Goal: Task Accomplishment & Management: Complete application form

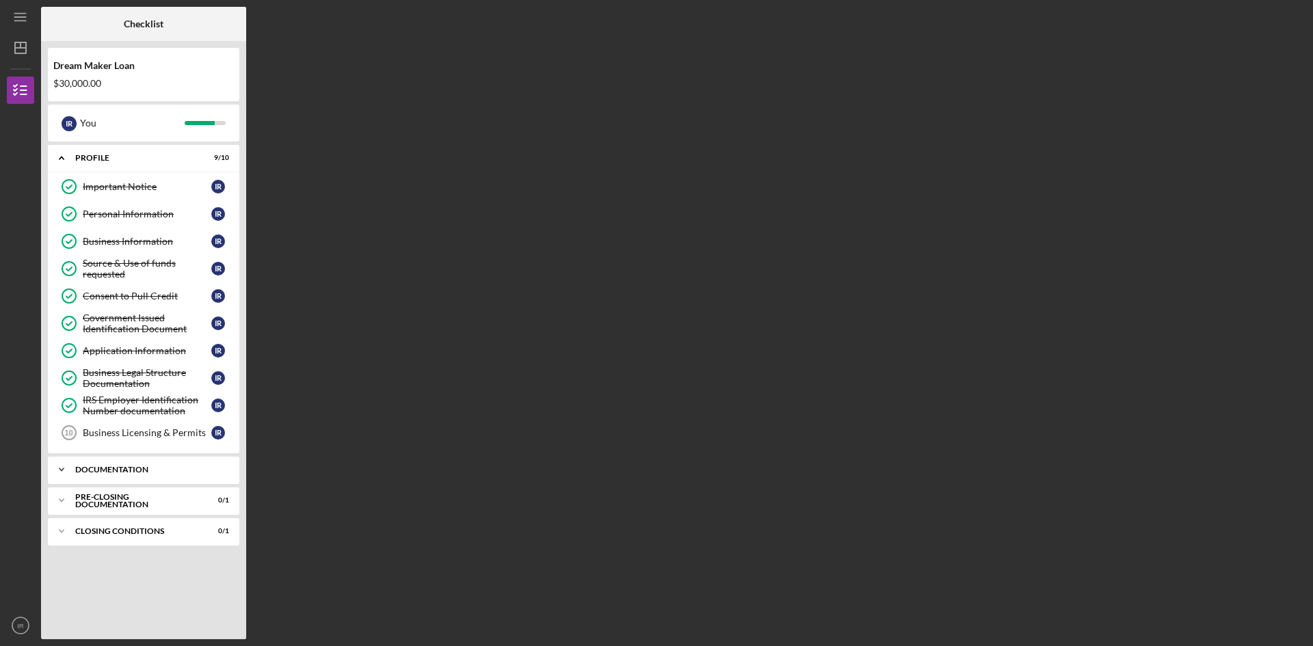
click at [145, 474] on div "Icon/Expander Documentation 7 / 10" at bounding box center [143, 469] width 191 height 27
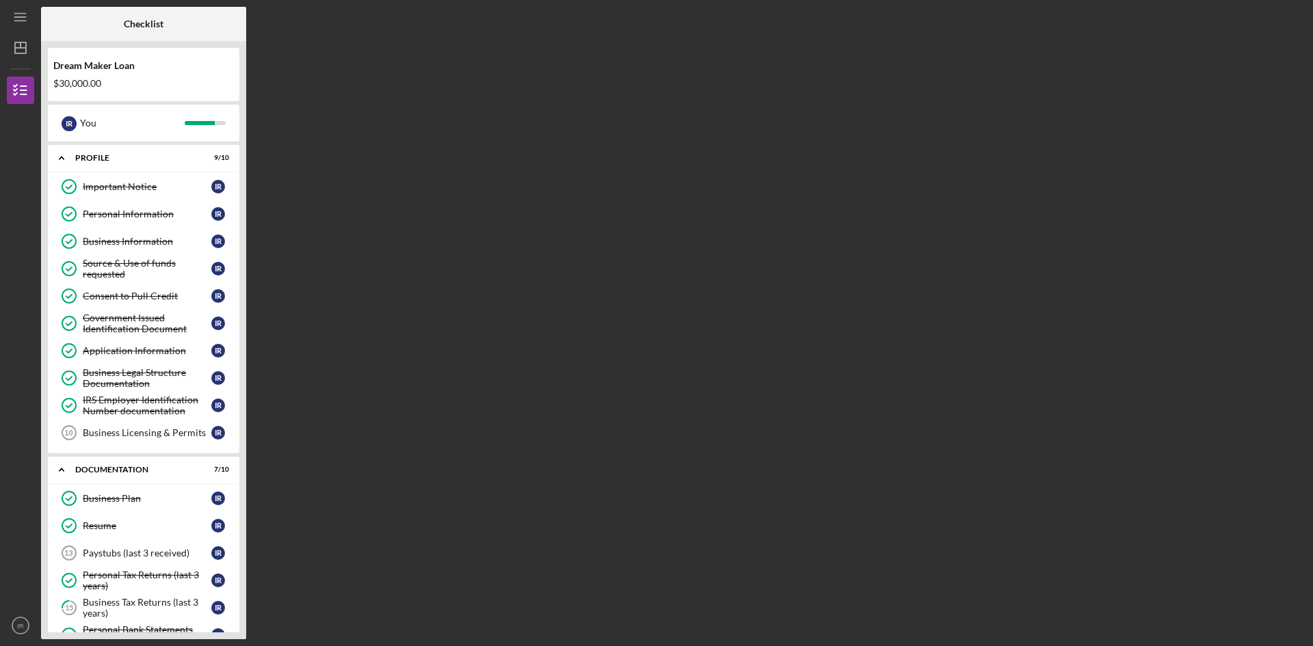
scroll to position [201, 0]
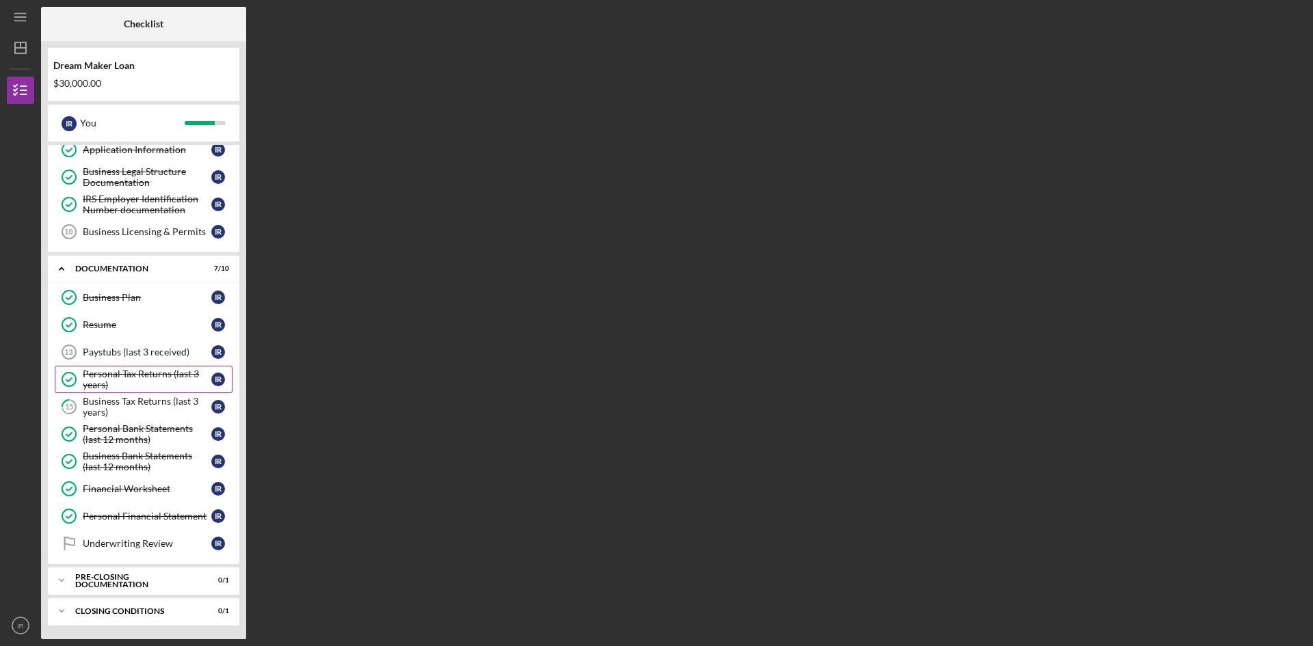
click at [137, 375] on div "Personal Tax Returns (last 3 years)" at bounding box center [147, 380] width 129 height 22
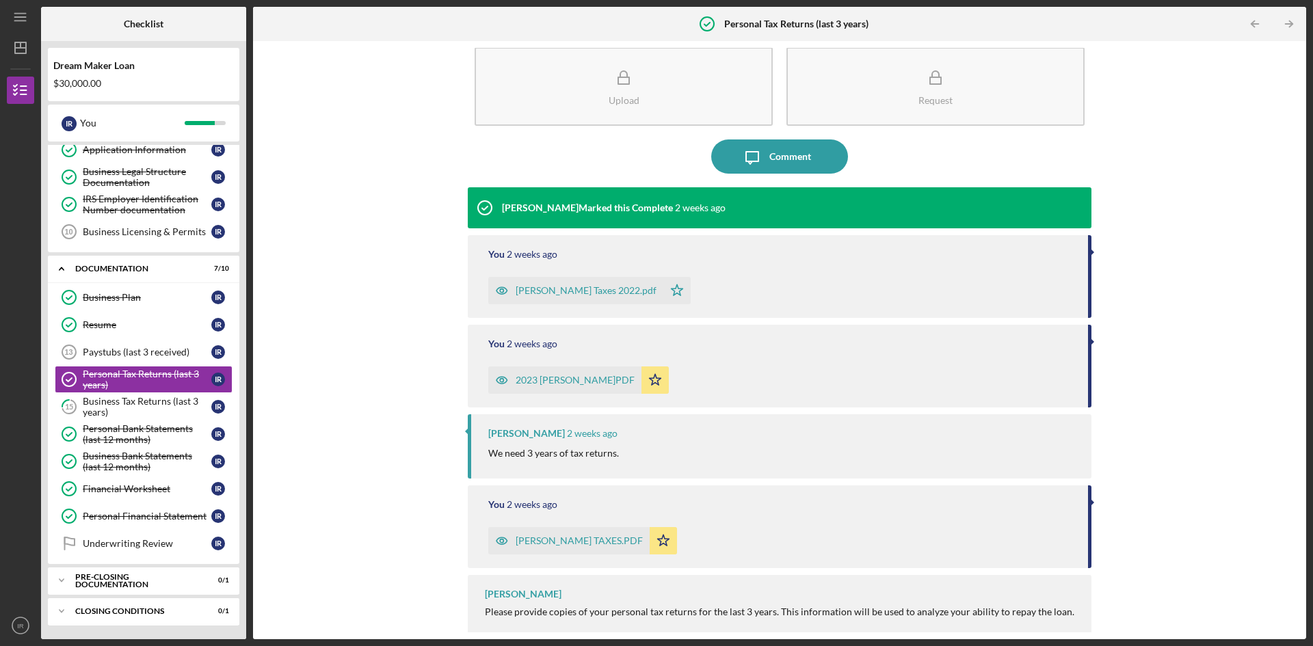
scroll to position [32, 0]
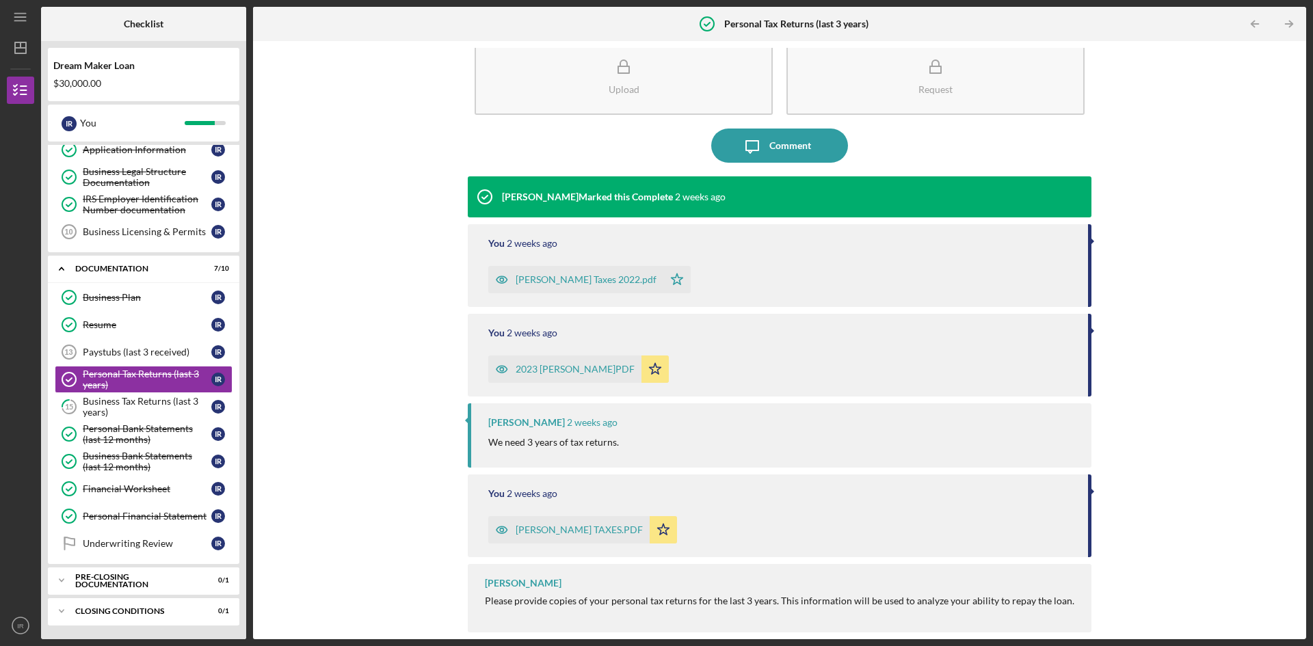
click at [542, 426] on div "[PERSON_NAME]" at bounding box center [526, 422] width 77 height 11
click at [557, 528] on div "[PERSON_NAME] TAXES.PDF" at bounding box center [579, 529] width 127 height 11
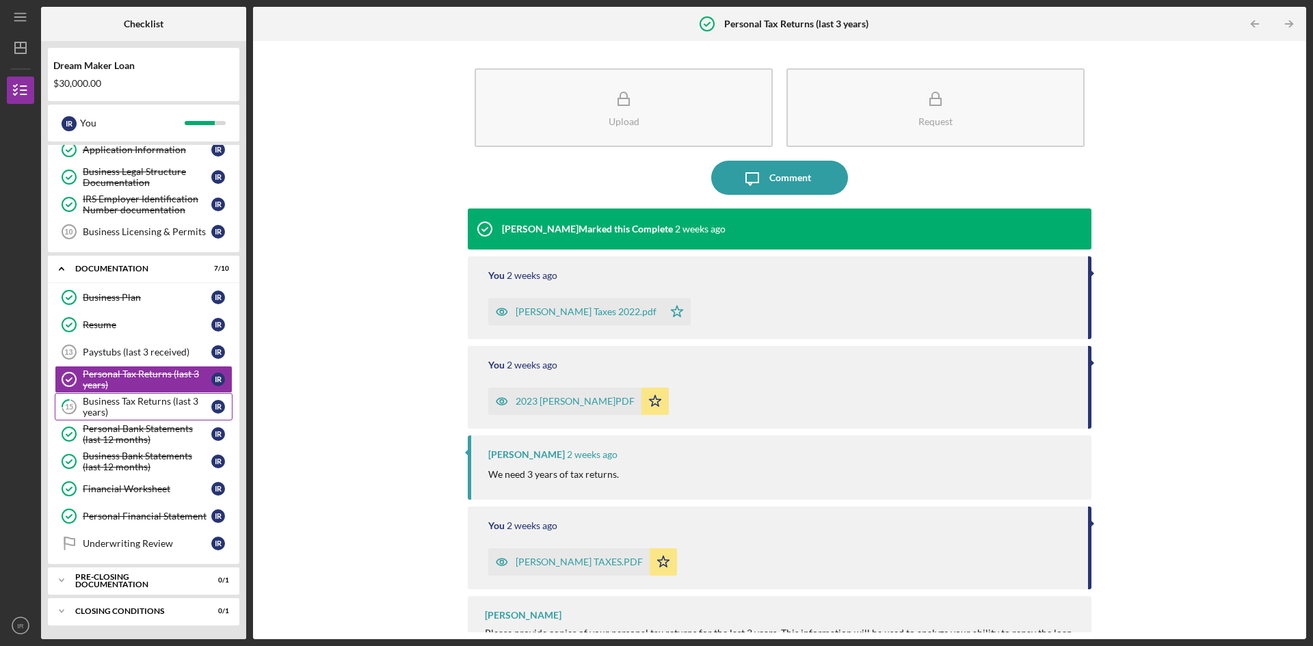
click at [143, 399] on div "Business Tax Returns (last 3 years)" at bounding box center [147, 407] width 129 height 22
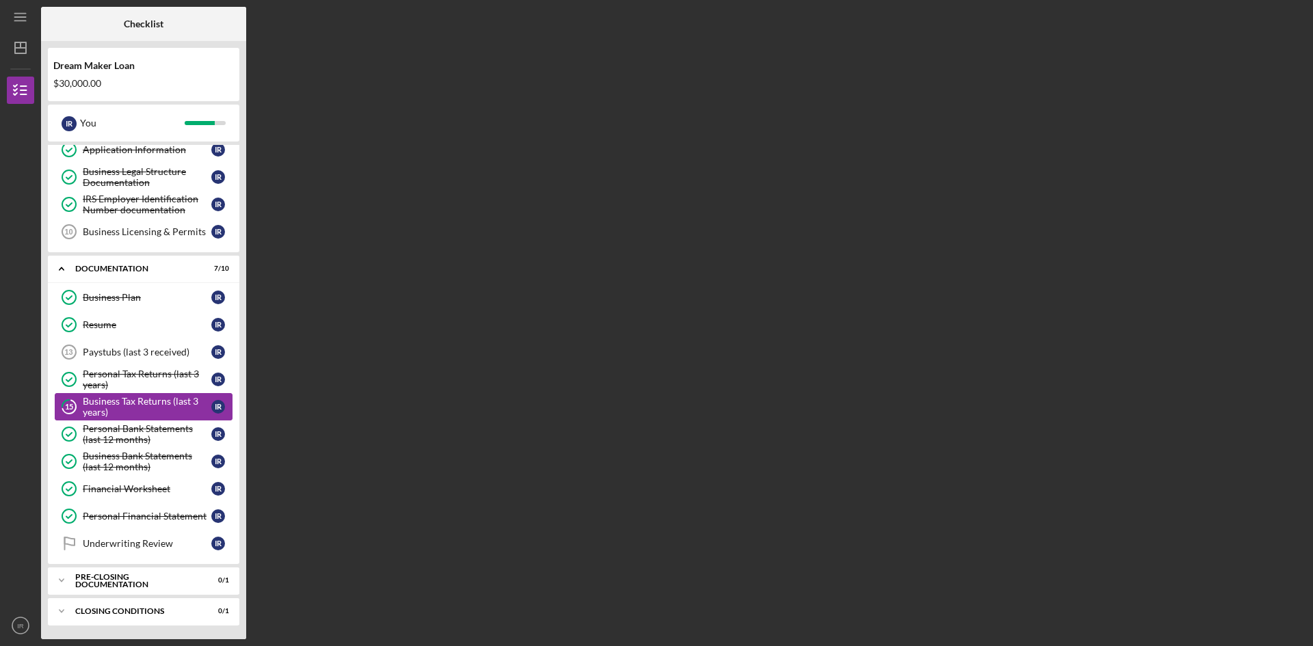
click at [143, 399] on div "Business Tax Returns (last 3 years)" at bounding box center [147, 407] width 129 height 22
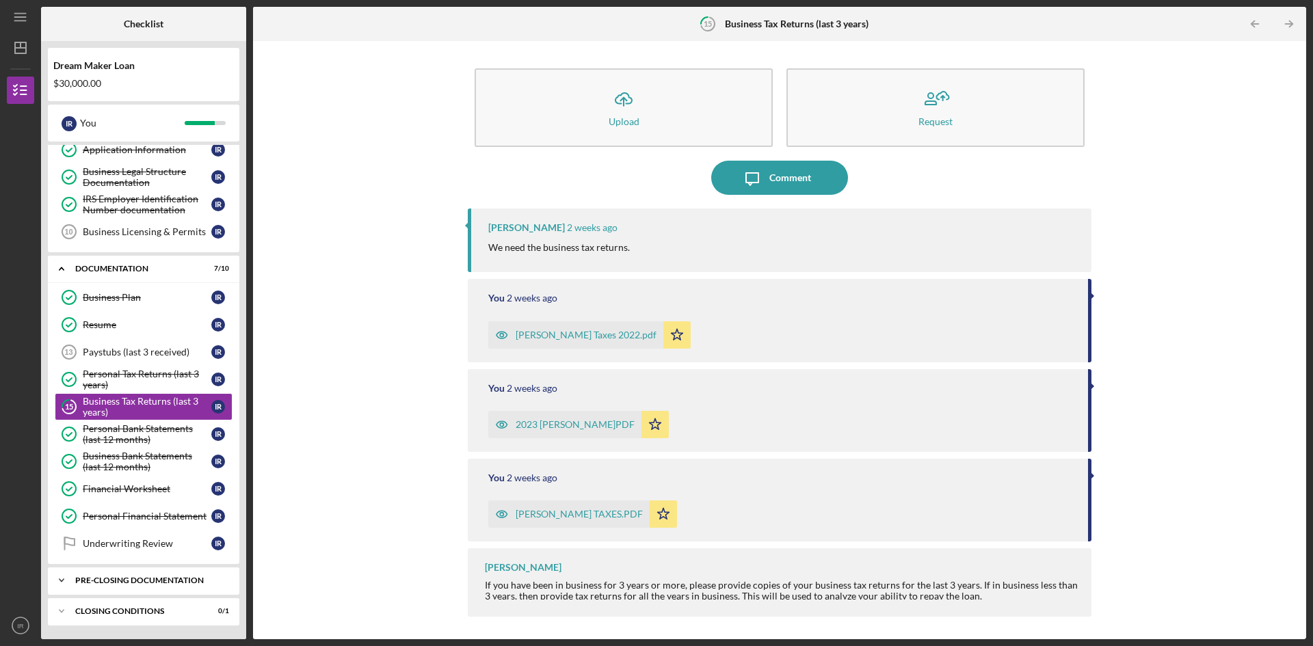
click at [141, 583] on div "Pre-Closing Documentation" at bounding box center [148, 580] width 147 height 8
click at [111, 609] on div "Closing Conditions" at bounding box center [148, 611] width 147 height 8
click at [116, 579] on div "Pre-Closing Documentation" at bounding box center [148, 580] width 147 height 8
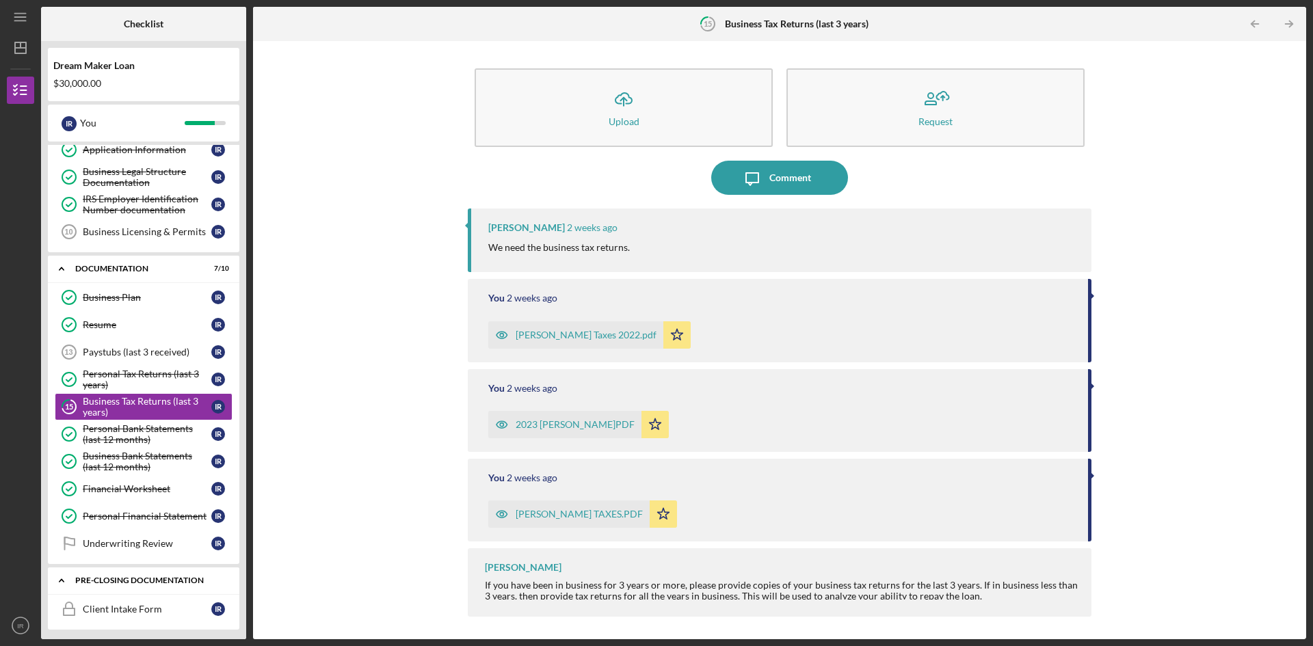
click at [116, 579] on div "Pre-Closing Documentation" at bounding box center [148, 580] width 147 height 8
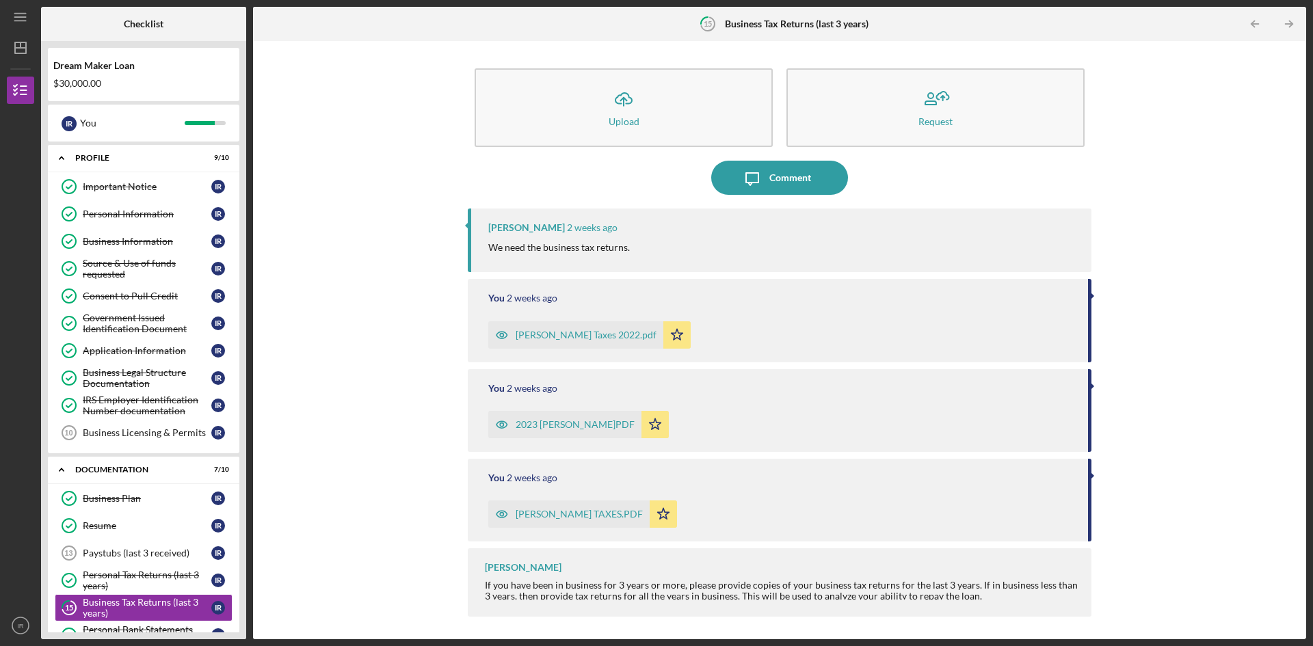
click at [559, 334] on div "[PERSON_NAME] Taxes 2022.pdf" at bounding box center [586, 335] width 141 height 11
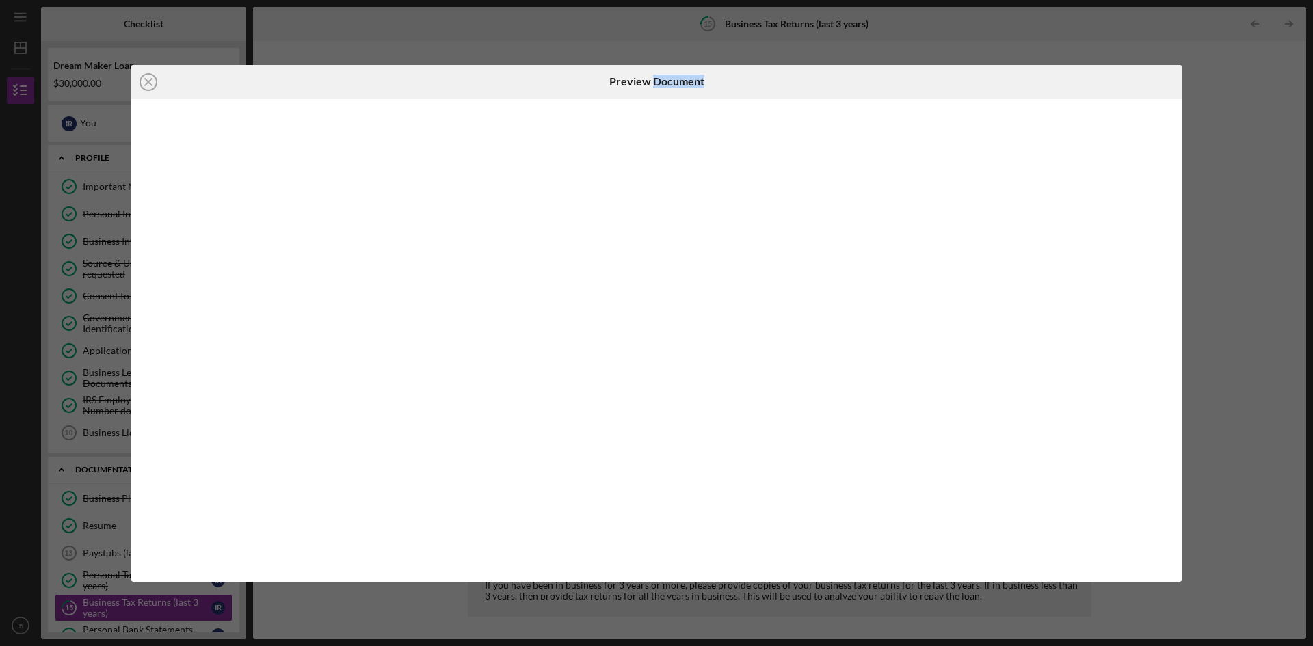
click at [559, 334] on div at bounding box center [656, 340] width 1050 height 483
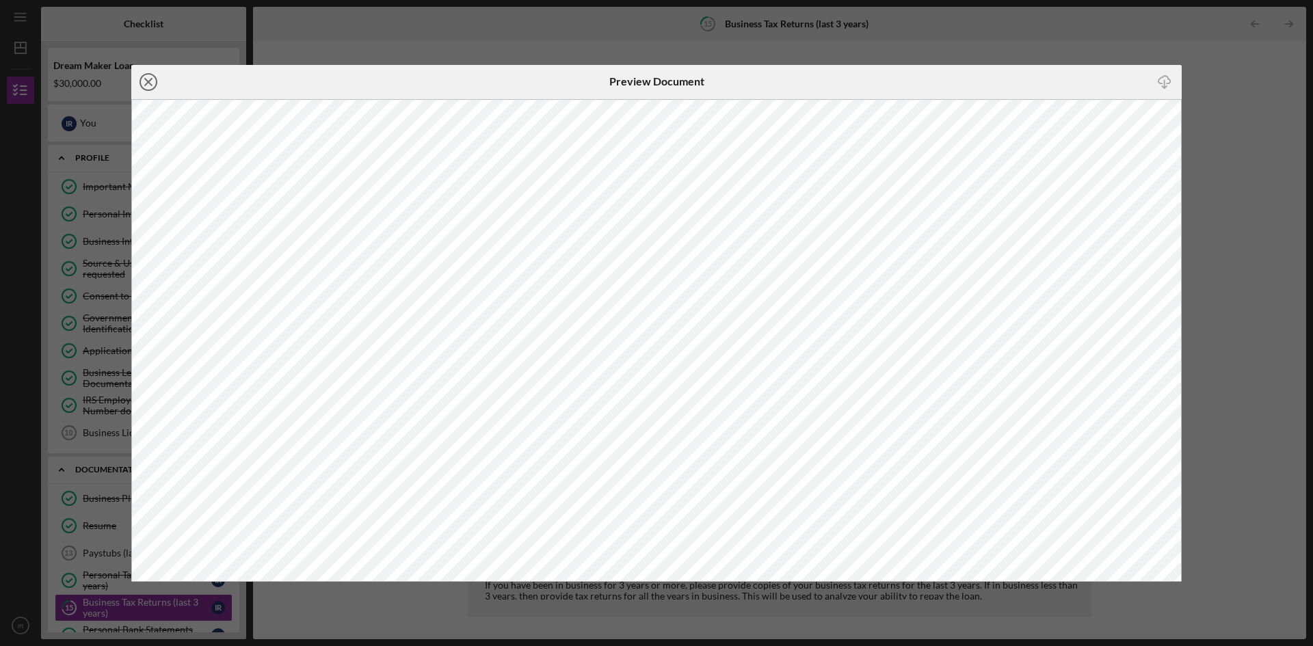
click at [146, 82] on icon "Icon/Close" at bounding box center [148, 82] width 34 height 34
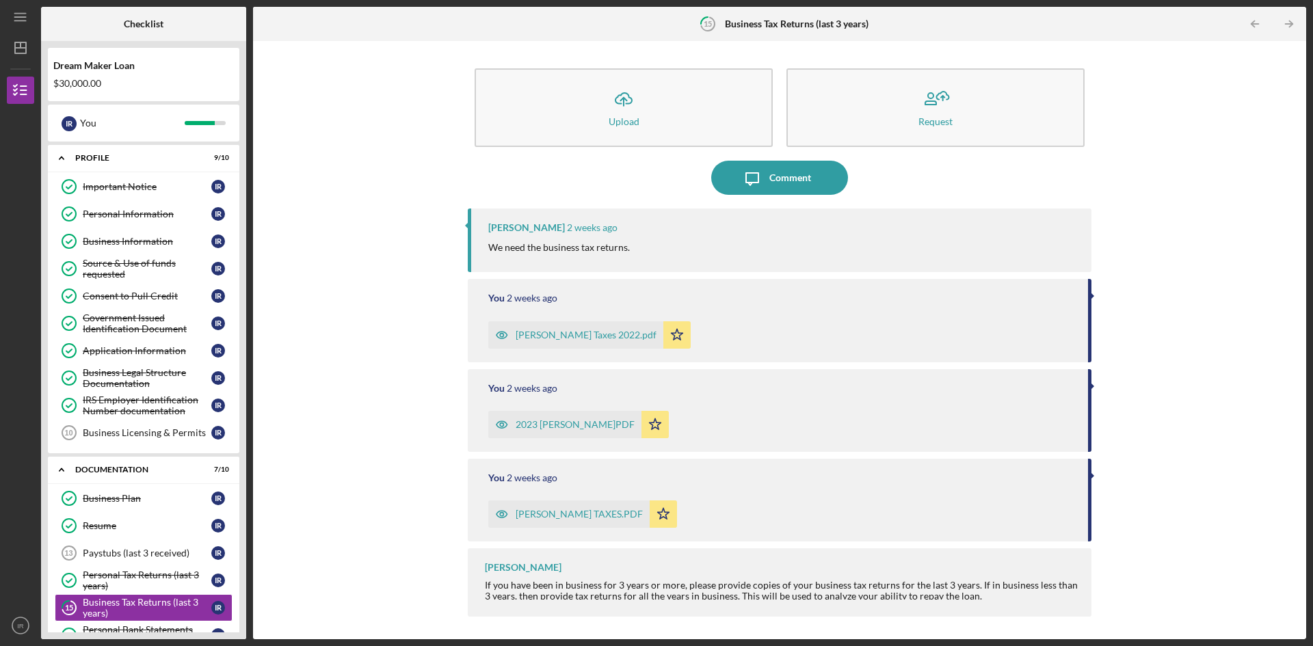
click at [573, 427] on div "2023 [PERSON_NAME]PDF" at bounding box center [575, 424] width 119 height 11
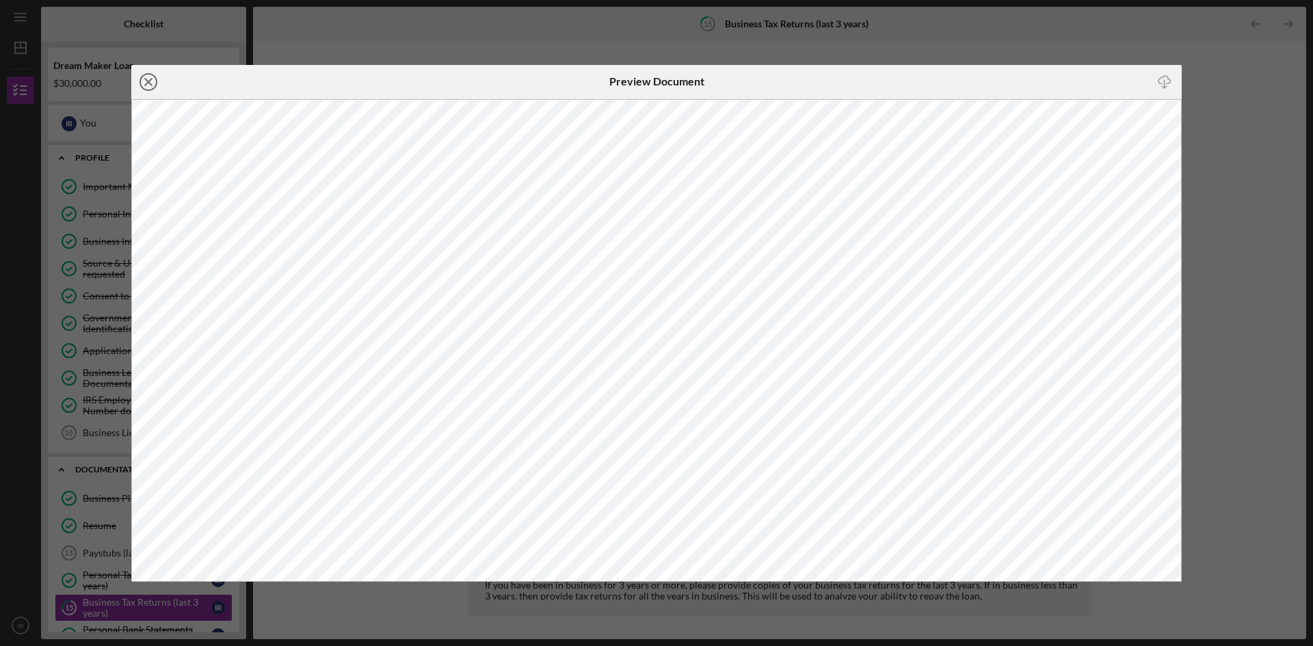
click at [144, 80] on icon "Icon/Close" at bounding box center [148, 82] width 34 height 34
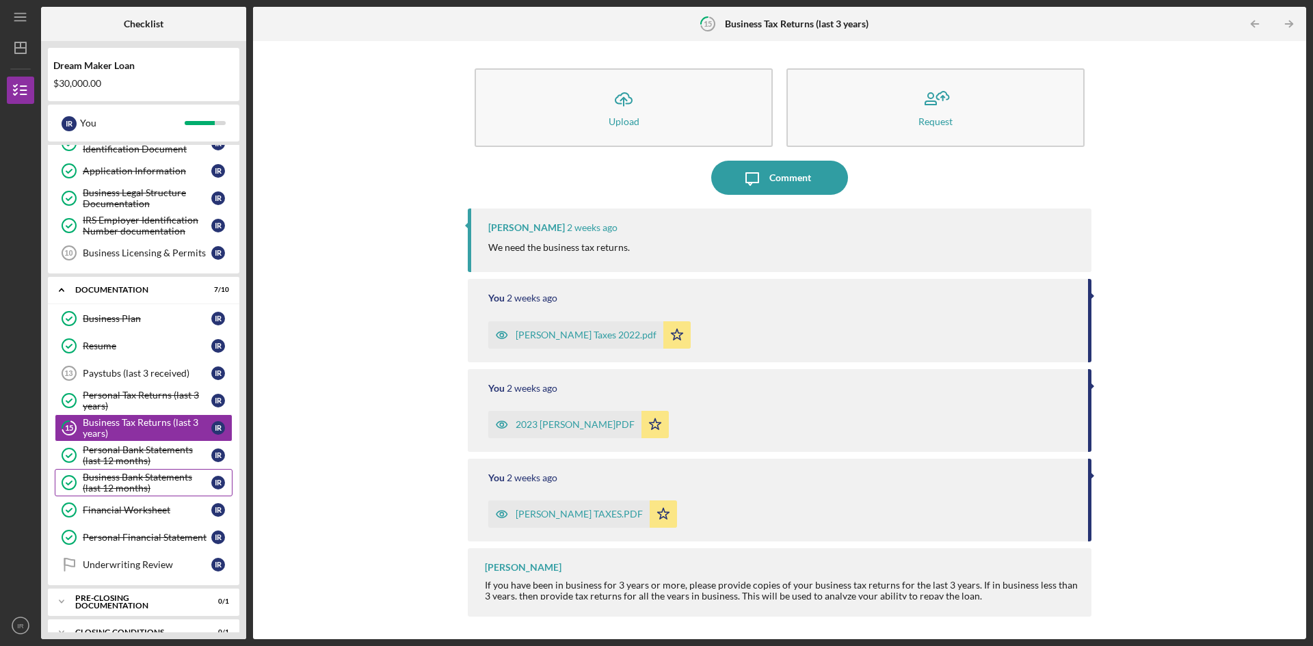
scroll to position [201, 0]
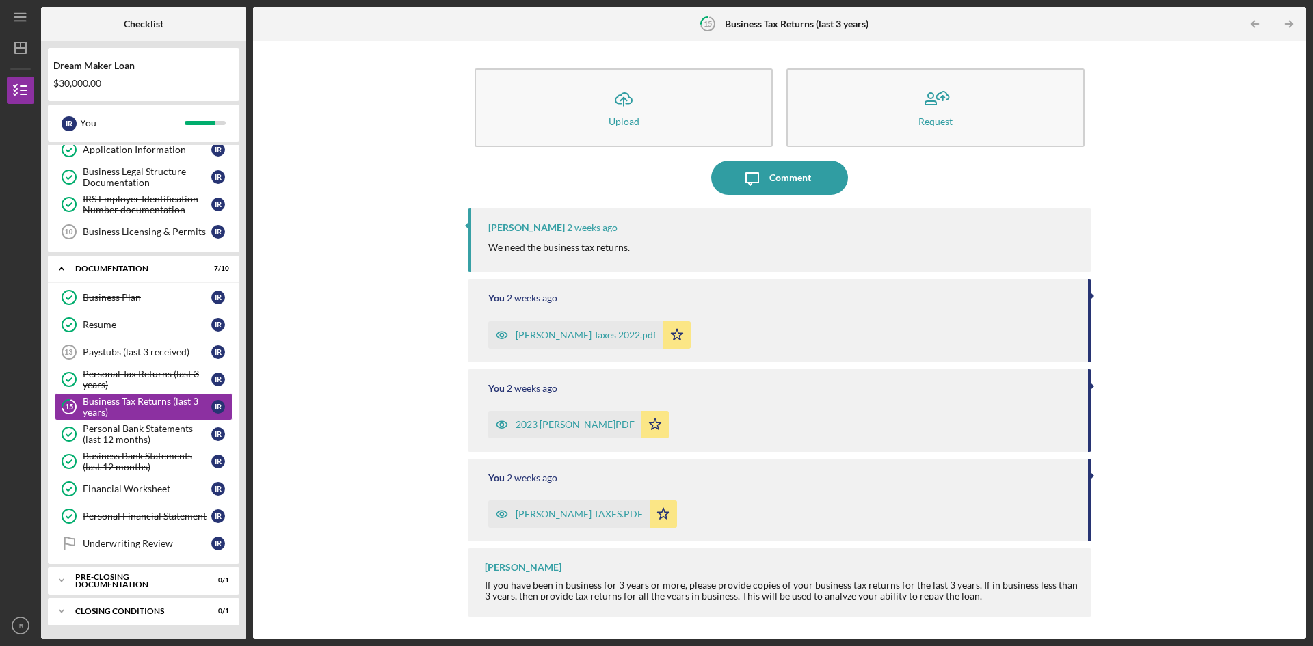
click at [548, 514] on div "[PERSON_NAME] TAXES.PDF" at bounding box center [579, 514] width 127 height 11
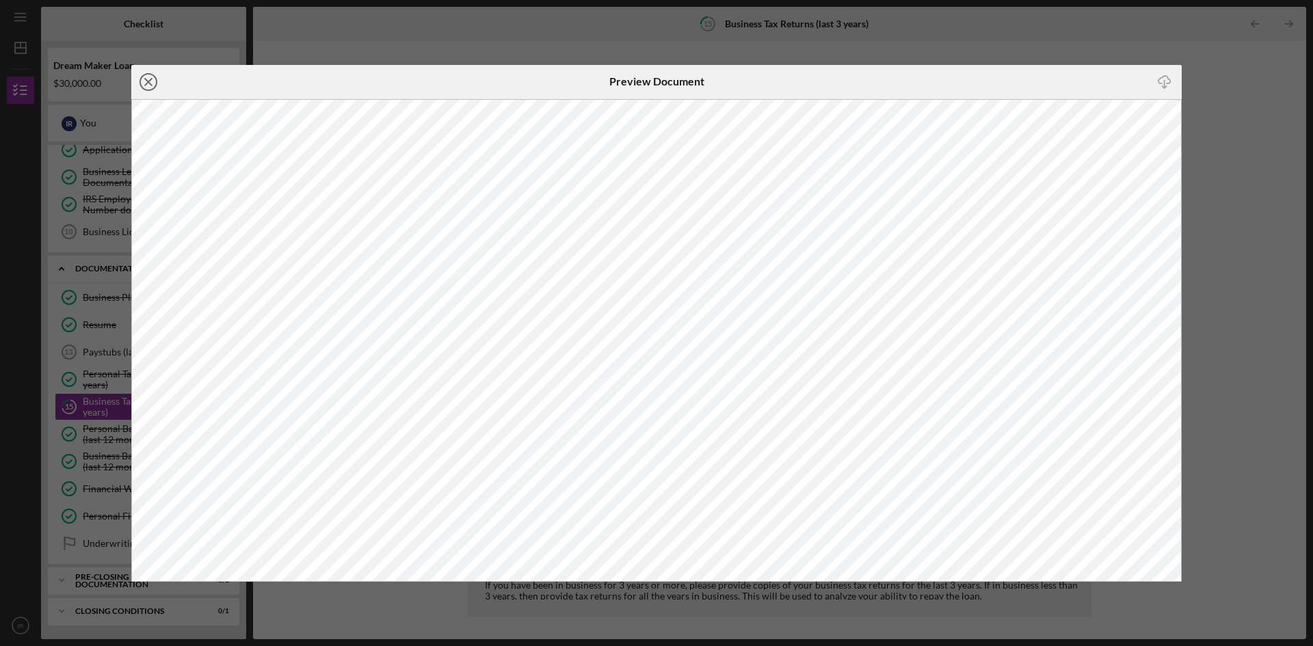
click at [144, 78] on icon "Icon/Close" at bounding box center [148, 82] width 34 height 34
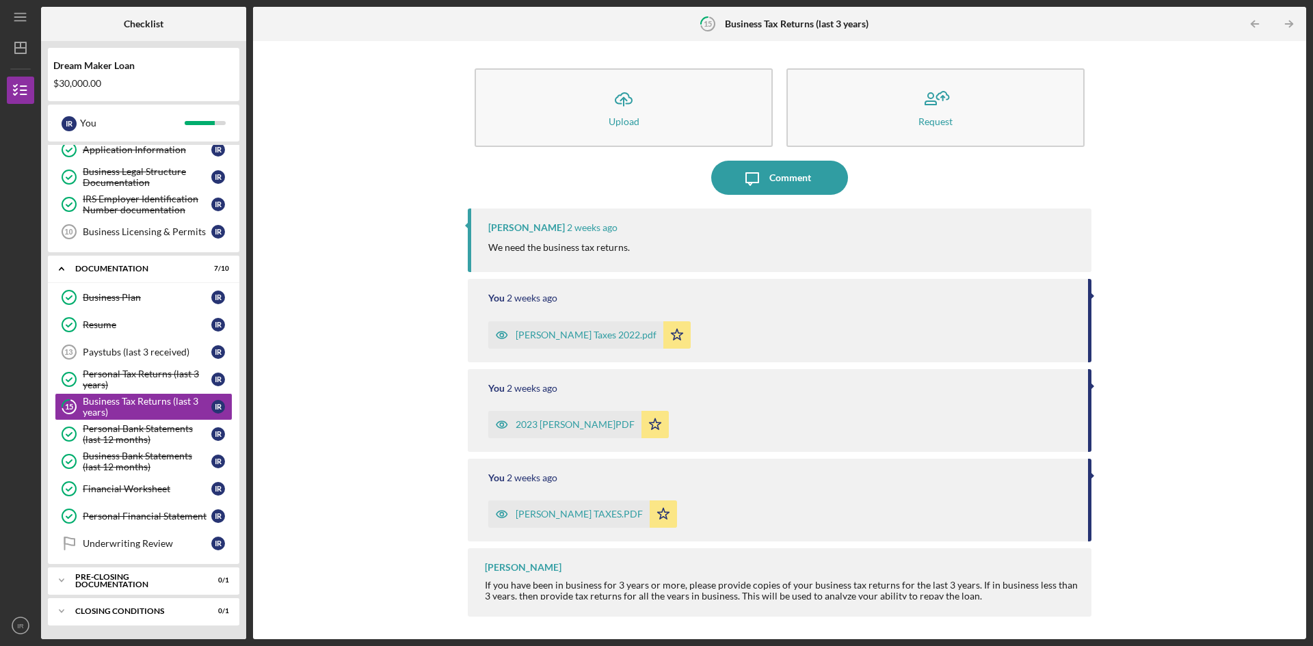
click at [590, 426] on div "2023 [PERSON_NAME]PDF" at bounding box center [575, 424] width 119 height 11
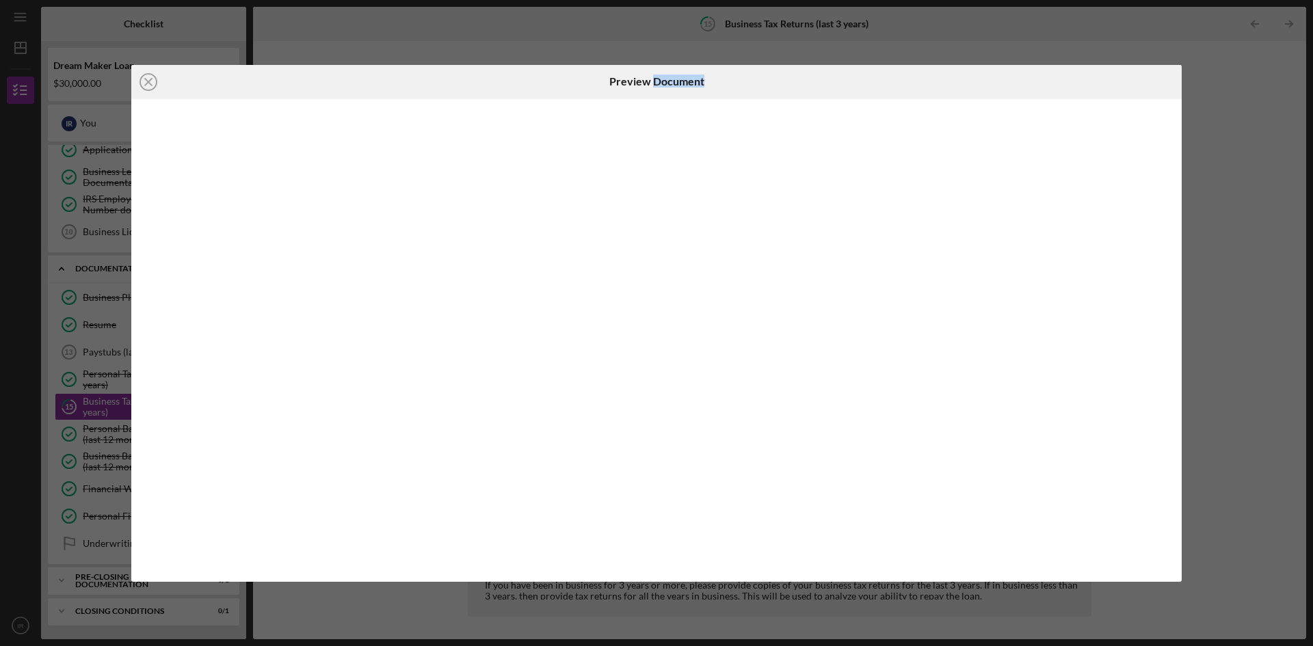
click at [590, 426] on div at bounding box center [656, 340] width 1050 height 483
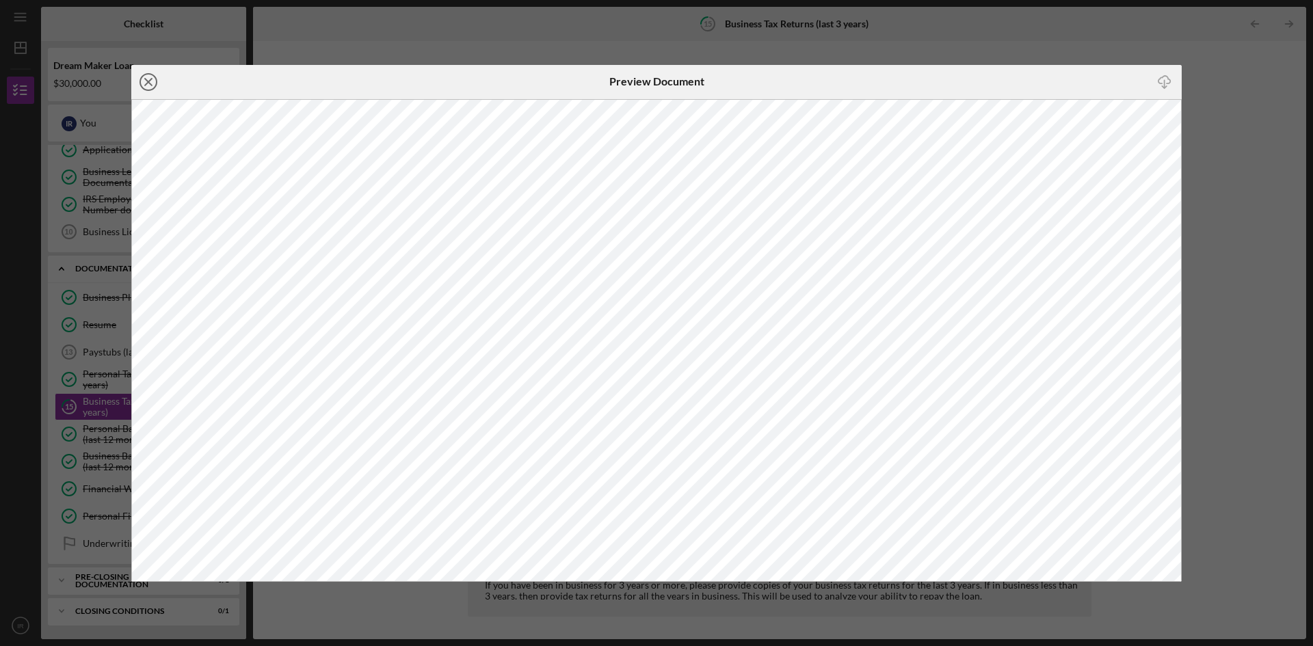
click at [148, 83] on line at bounding box center [148, 82] width 7 height 7
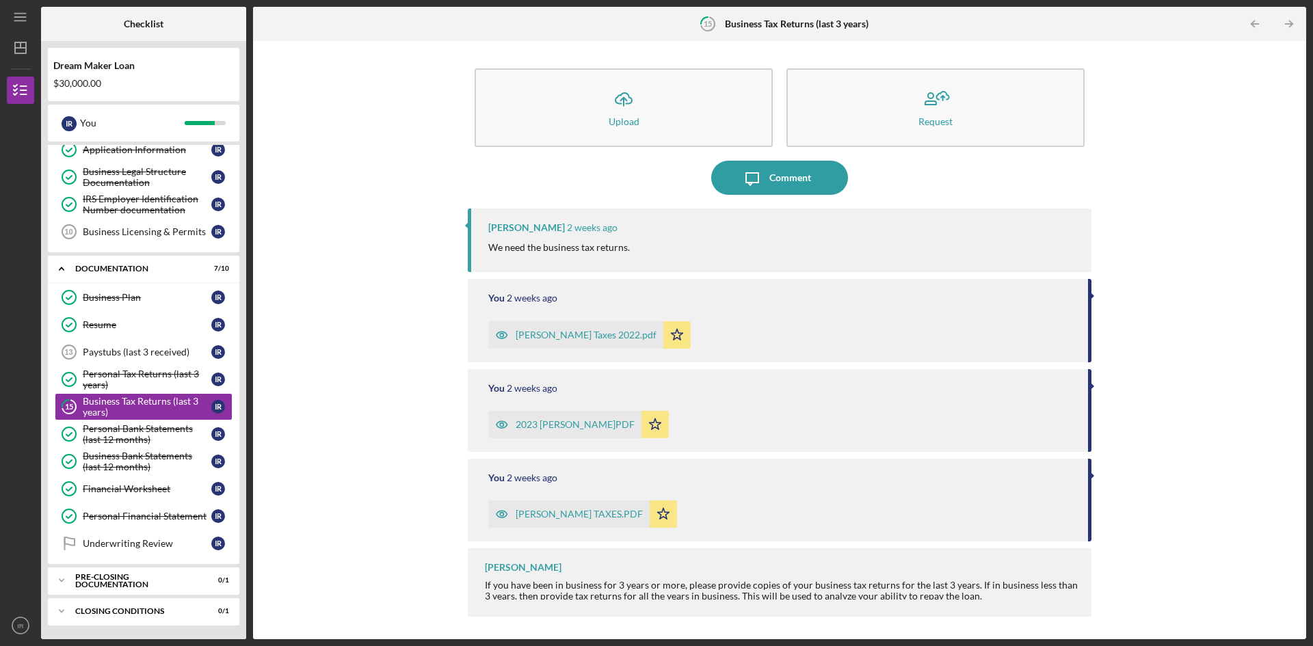
click at [567, 514] on div "[PERSON_NAME] TAXES.PDF" at bounding box center [579, 514] width 127 height 11
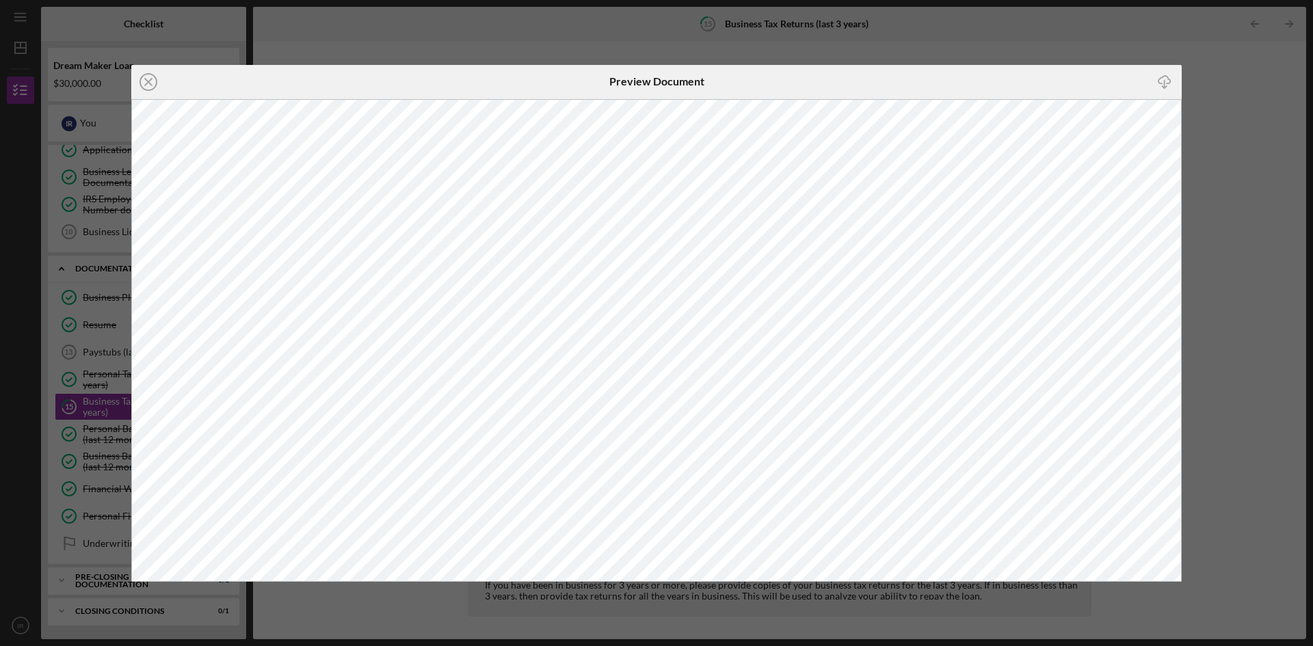
click at [146, 76] on icon "Icon/Close" at bounding box center [148, 82] width 34 height 34
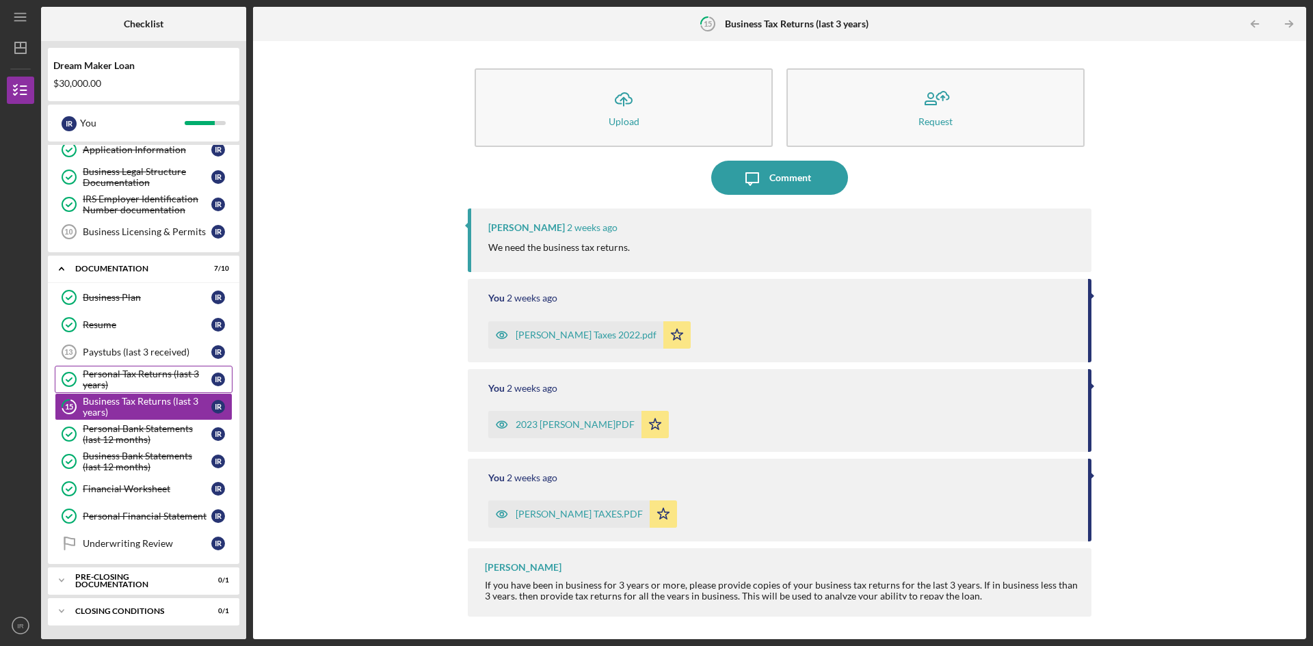
click at [142, 378] on div "Personal Tax Returns (last 3 years)" at bounding box center [147, 380] width 129 height 22
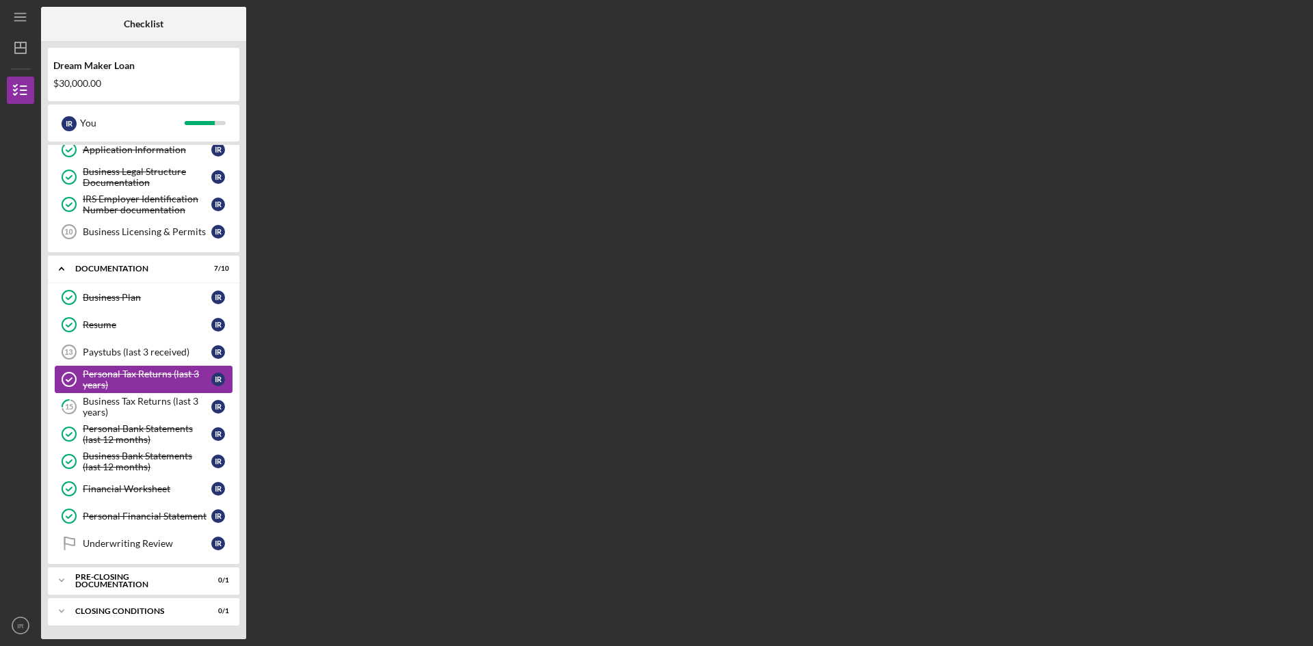
click at [144, 379] on div "Personal Tax Returns (last 3 years)" at bounding box center [147, 380] width 129 height 22
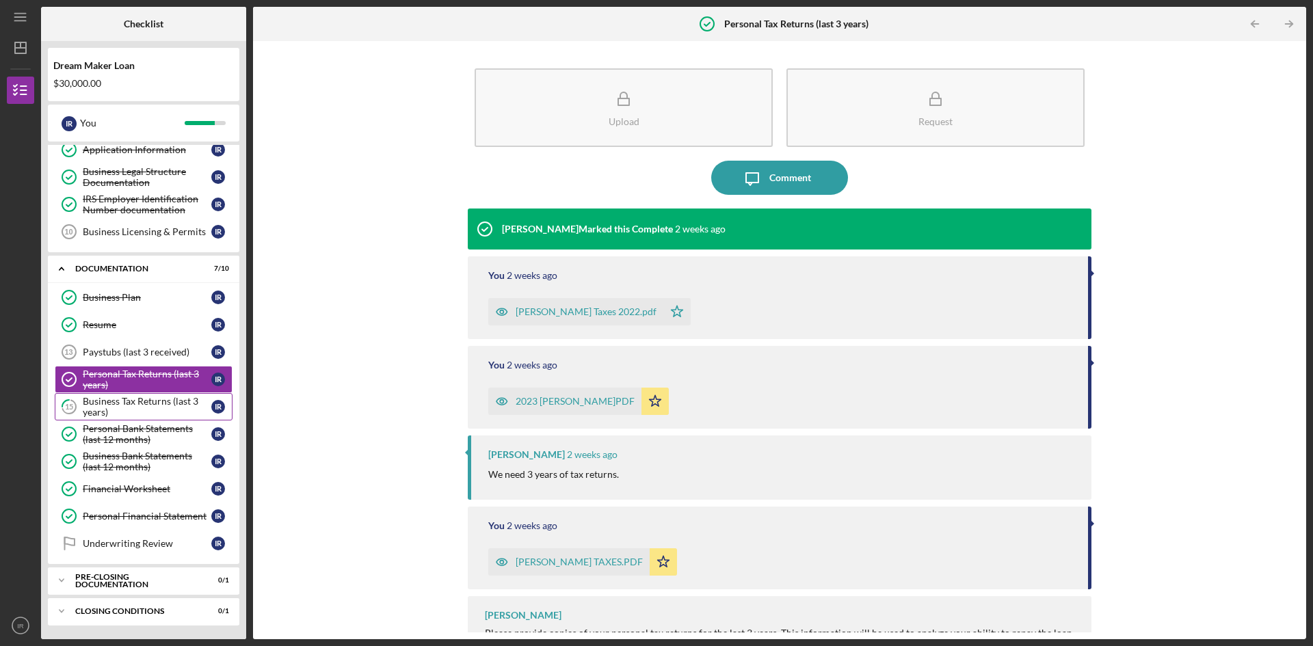
click at [136, 402] on div "Business Tax Returns (last 3 years)" at bounding box center [147, 407] width 129 height 22
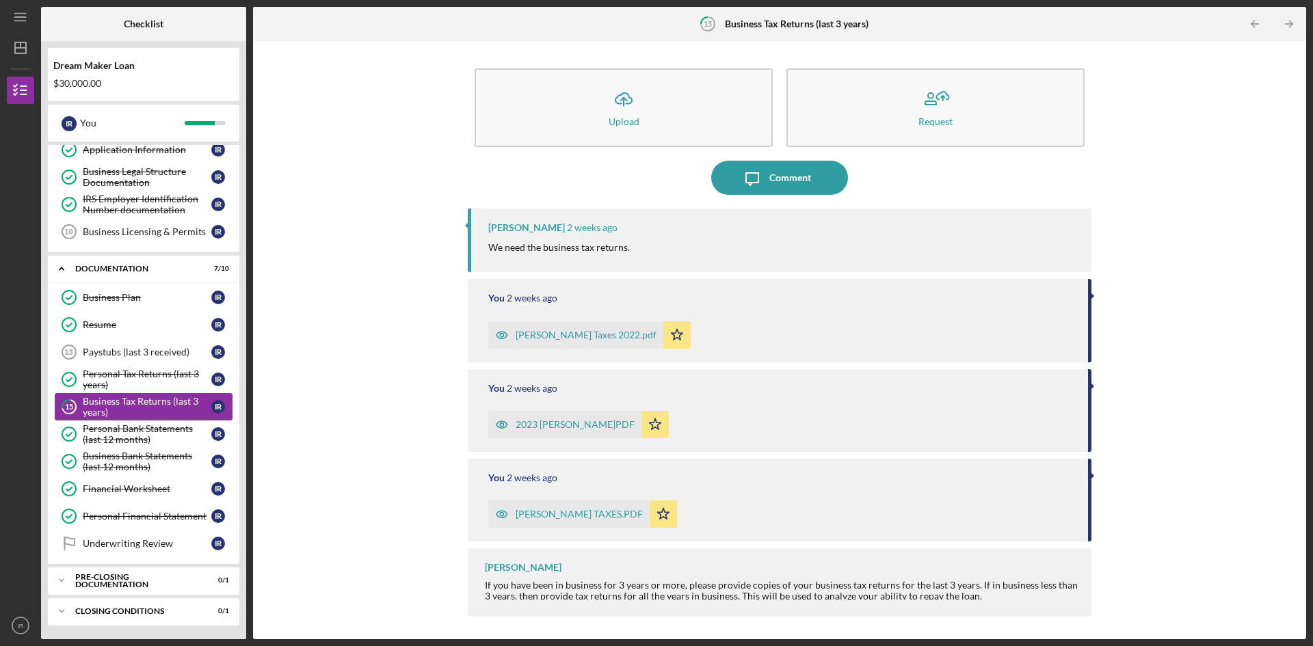
click at [136, 402] on div "Business Tax Returns (last 3 years)" at bounding box center [147, 407] width 129 height 22
click at [115, 372] on div "Personal Tax Returns (last 3 years)" at bounding box center [147, 380] width 129 height 22
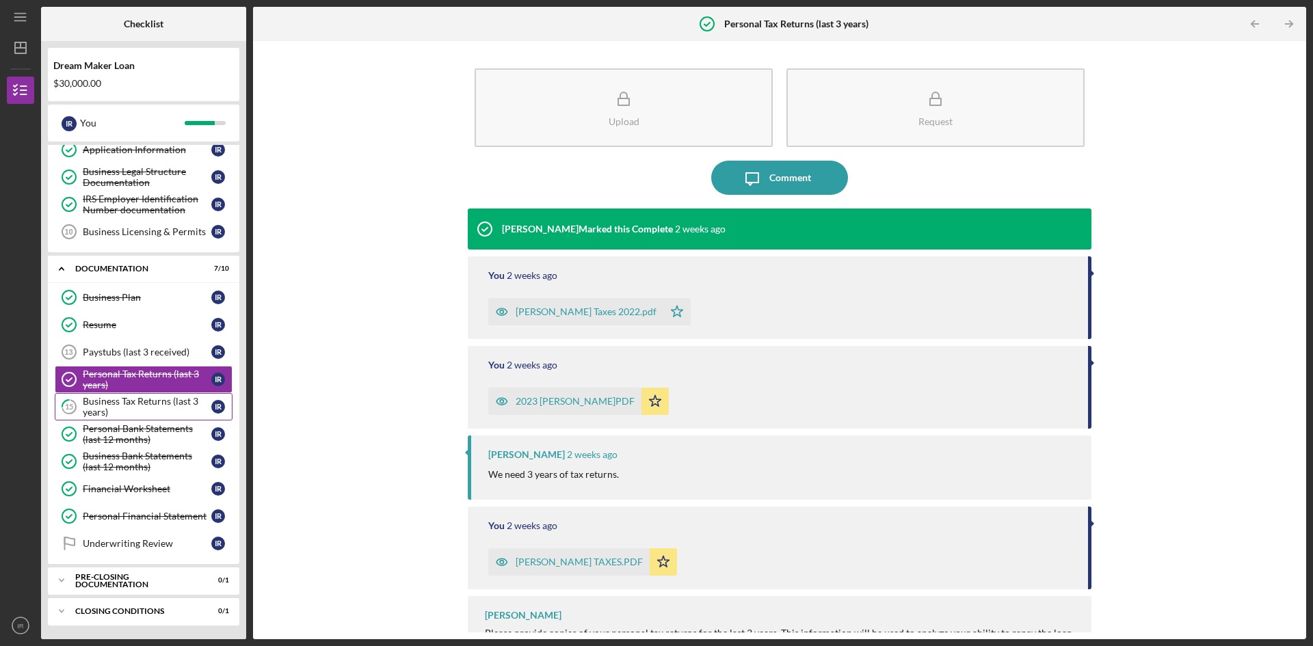
click at [129, 401] on div "Business Tax Returns (last 3 years)" at bounding box center [147, 407] width 129 height 22
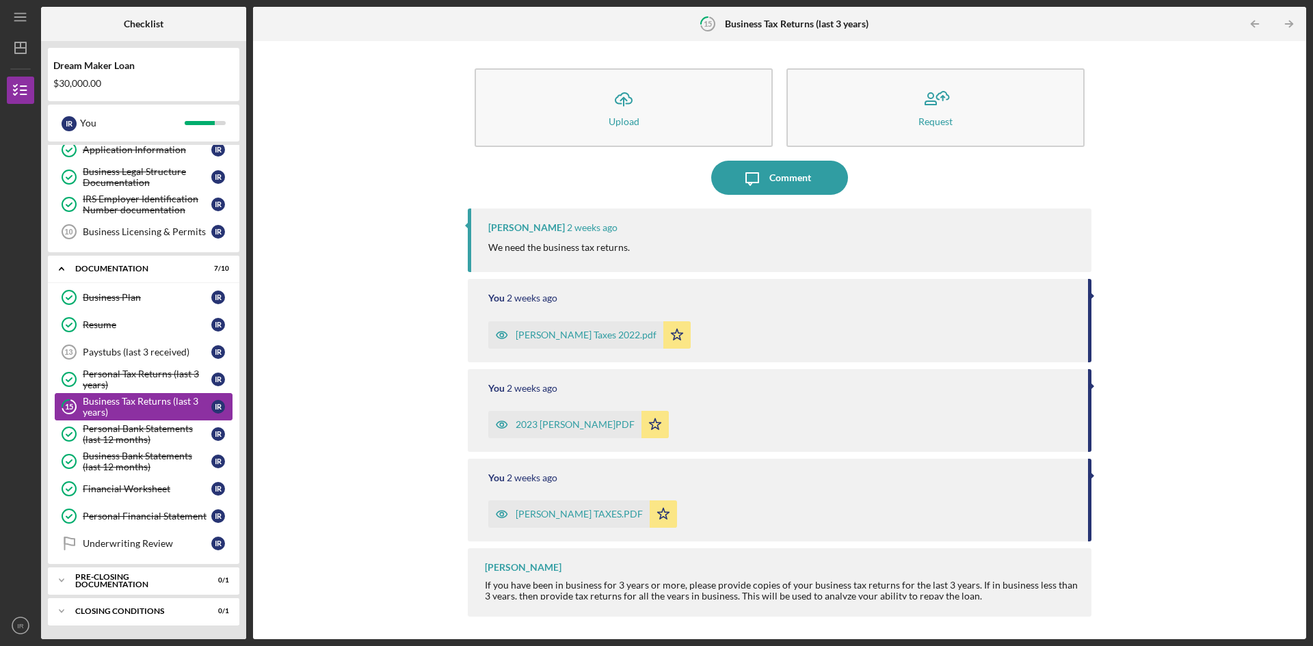
click at [129, 401] on div "Business Tax Returns (last 3 years)" at bounding box center [147, 407] width 129 height 22
